Goal: Information Seeking & Learning: Learn about a topic

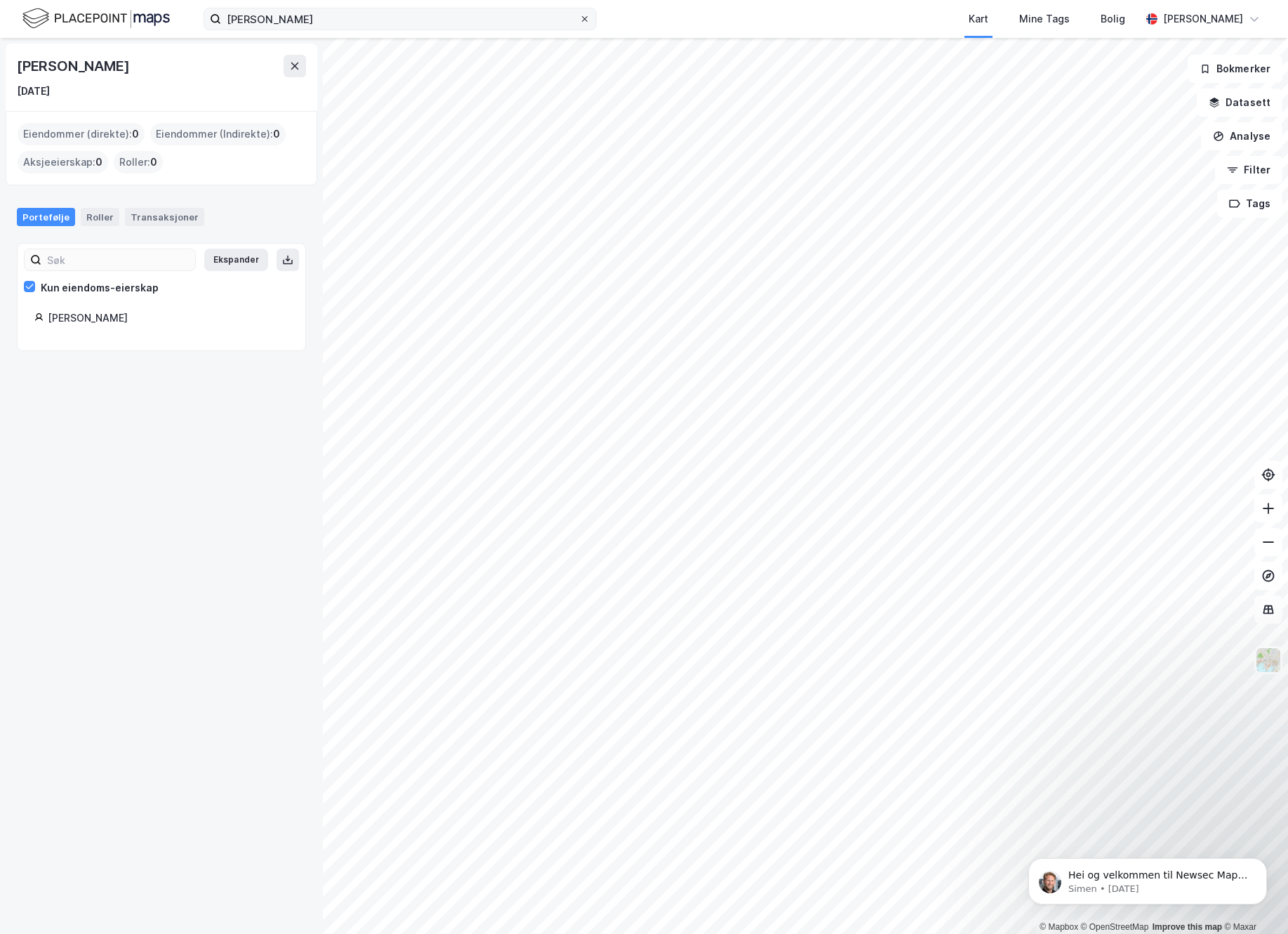
click at [587, 17] on icon at bounding box center [585, 19] width 5 height 5
click at [579, 17] on input "[PERSON_NAME]" at bounding box center [399, 18] width 358 height 21
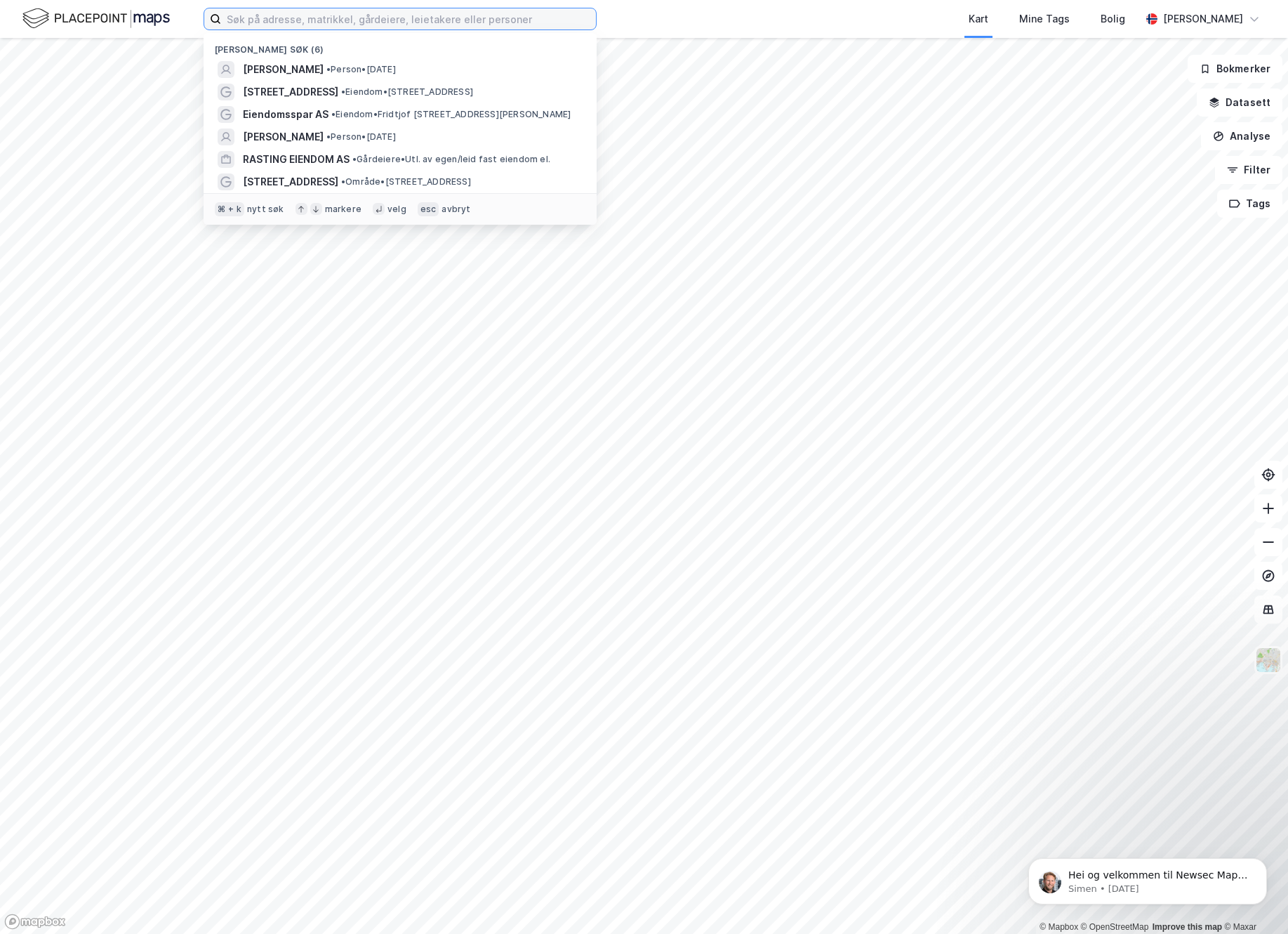
click at [410, 19] on input at bounding box center [408, 18] width 375 height 21
type input "adamstuen"
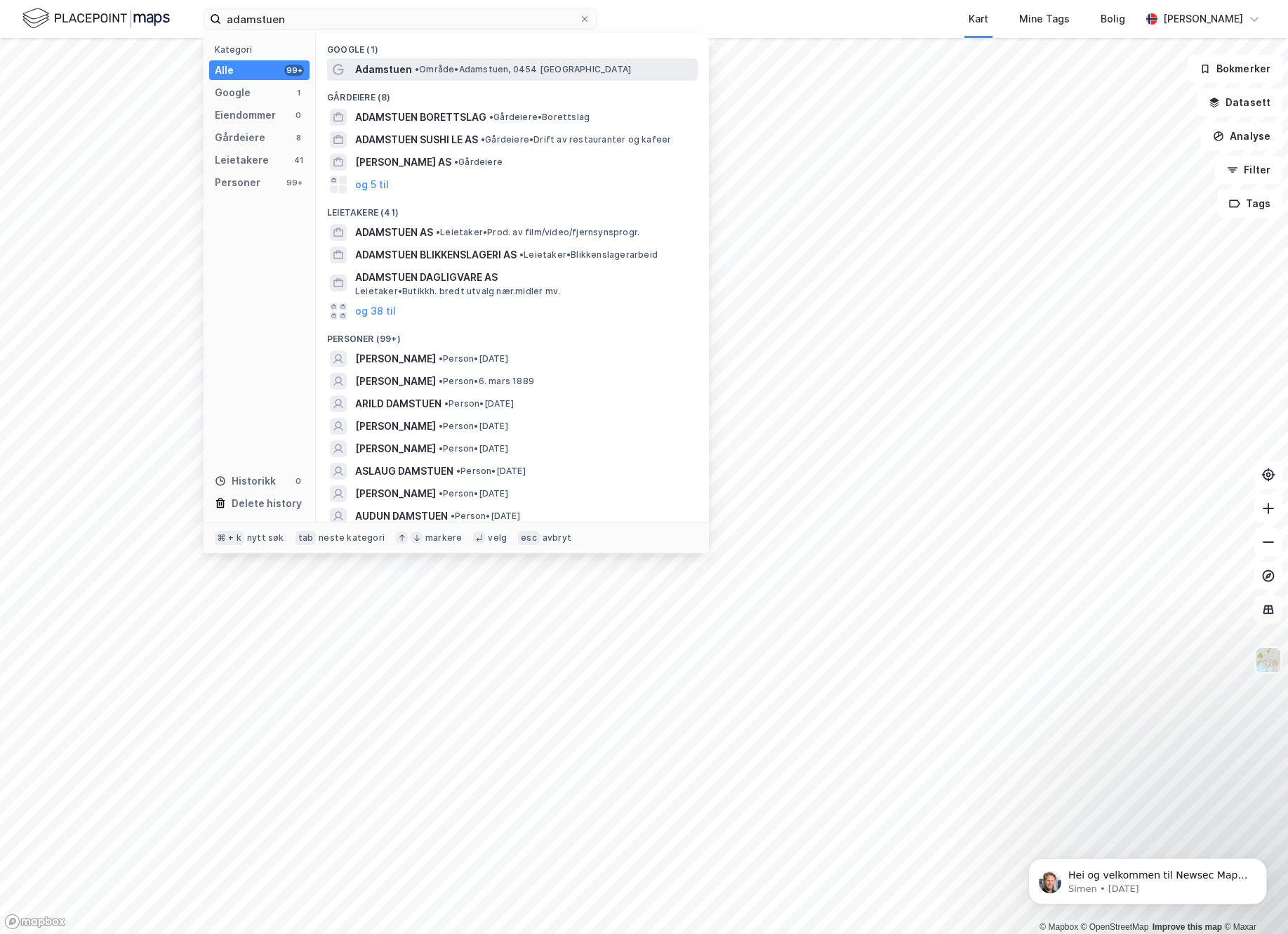
click at [380, 69] on span "Adamstuen" at bounding box center [383, 69] width 57 height 17
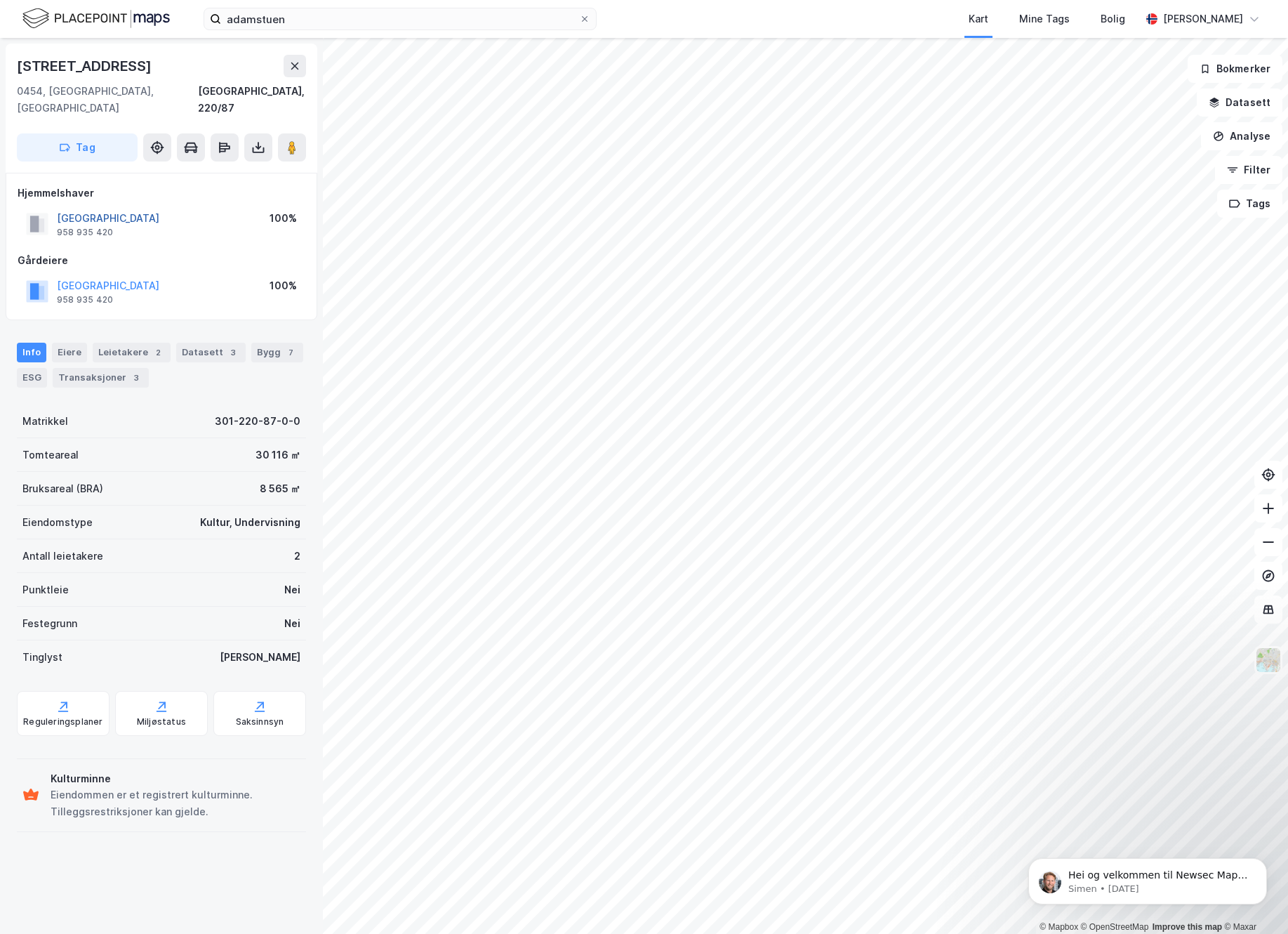
click at [0, 0] on button "[GEOGRAPHIC_DATA]" at bounding box center [0, 0] width 0 height 0
